Goal: Obtain resource: Download file/media

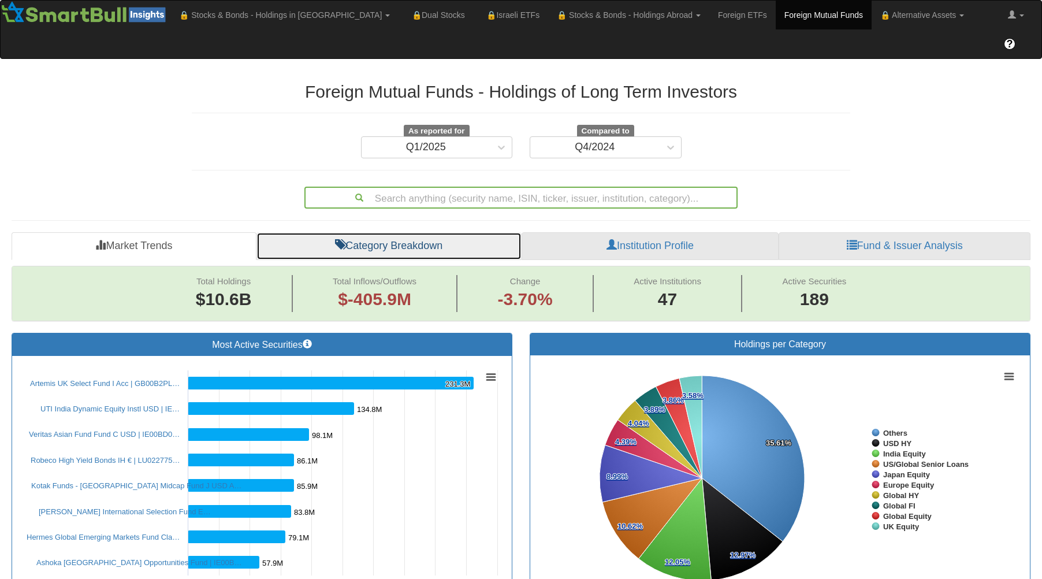
click at [397, 232] on link "Category Breakdown" at bounding box center [389, 246] width 265 height 28
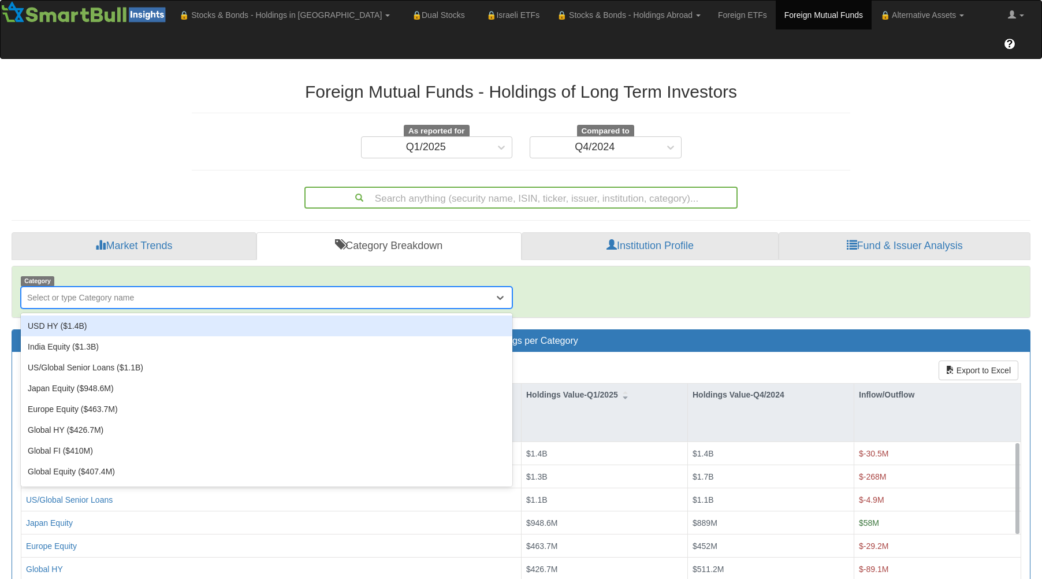
click at [111, 292] on div "Select or type Category name" at bounding box center [80, 298] width 107 height 12
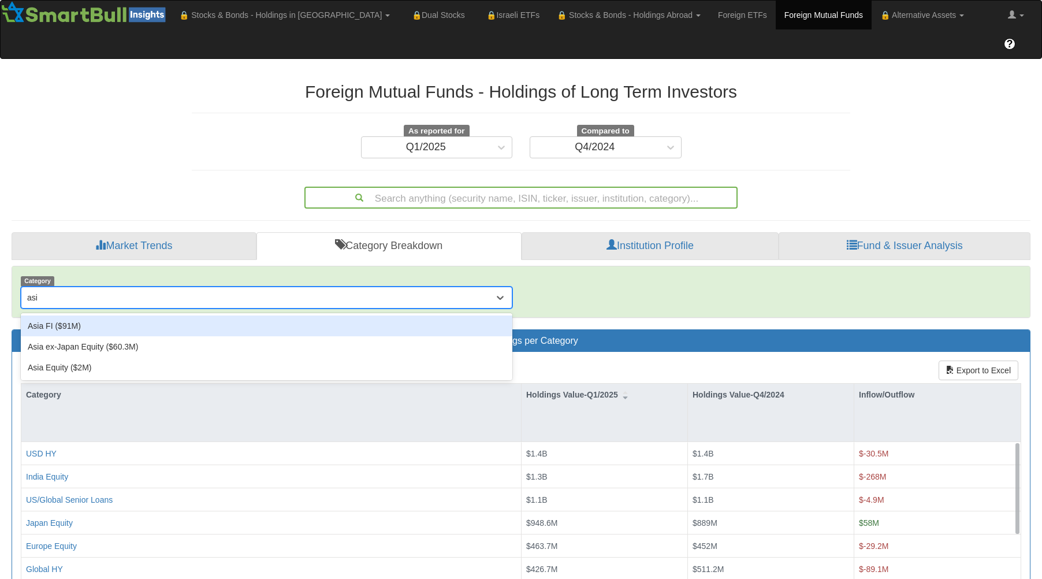
type input "asia"
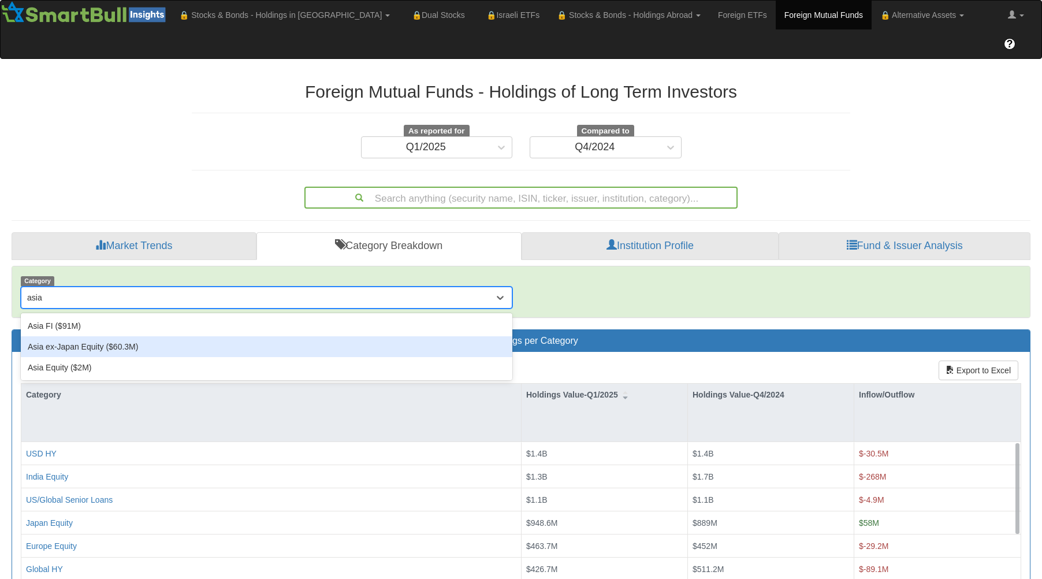
click at [116, 336] on div "Asia ex-Japan Equity ($60.3M)" at bounding box center [267, 346] width 492 height 21
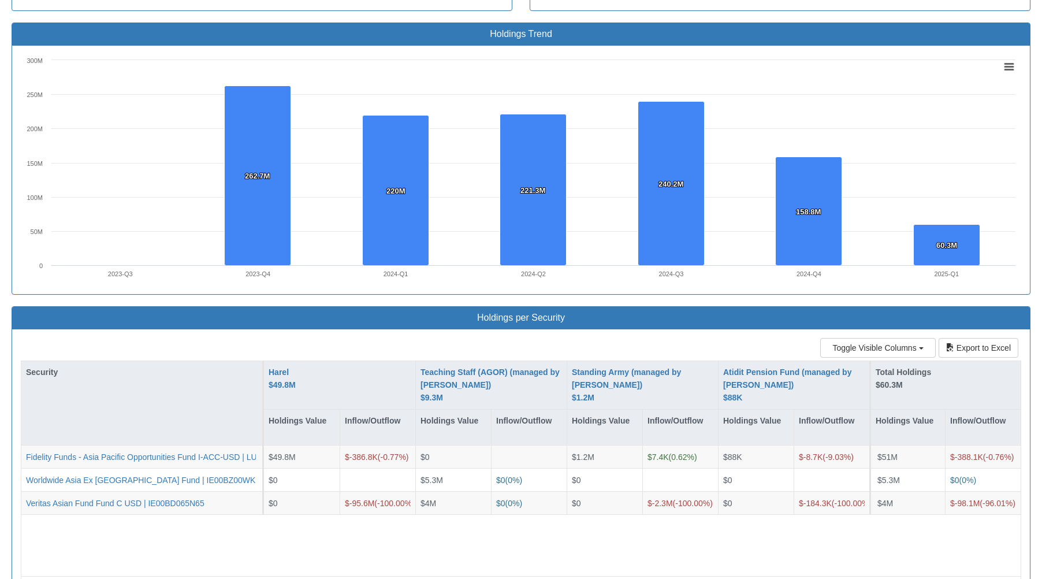
scroll to position [685, 0]
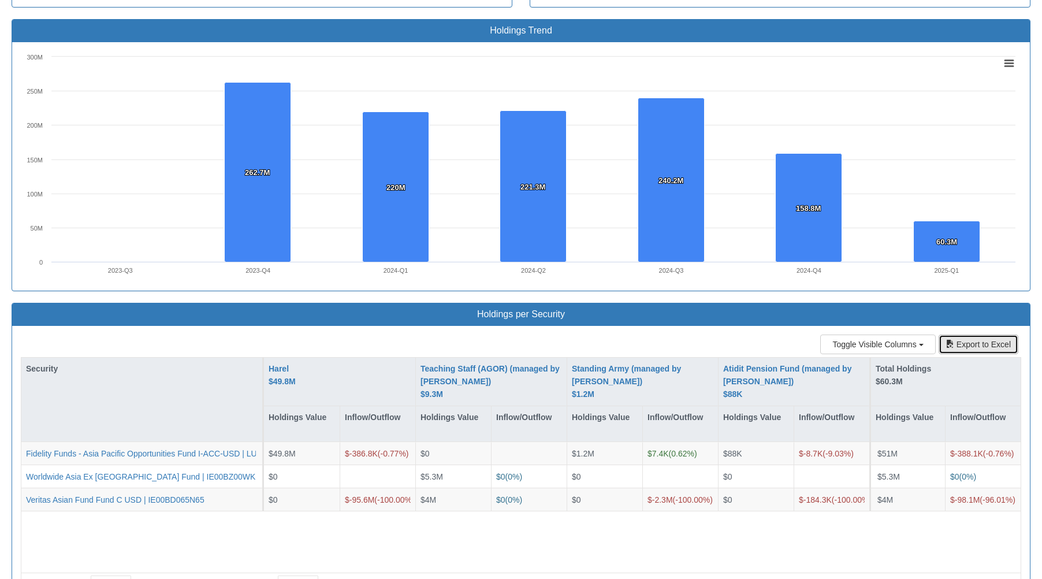
click at [957, 335] on button "Export to Excel" at bounding box center [979, 345] width 80 height 20
